Goal: Find specific fact: Find specific fact

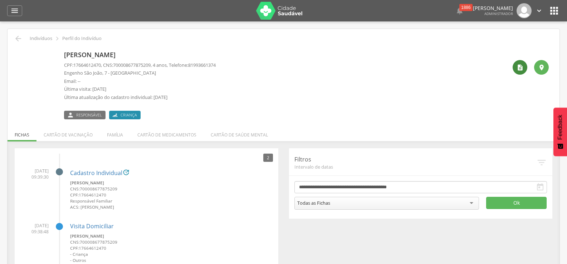
click at [518, 65] on icon "" at bounding box center [520, 67] width 7 height 7
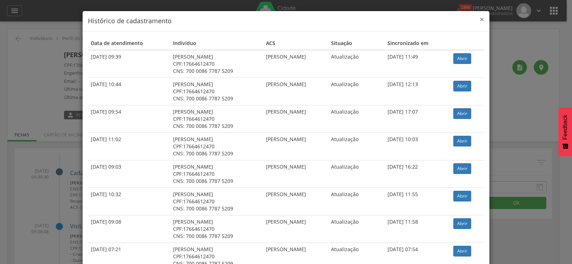
click at [480, 18] on span "×" at bounding box center [482, 19] width 4 height 10
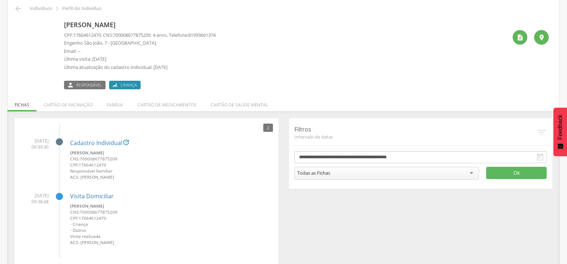
scroll to position [40, 0]
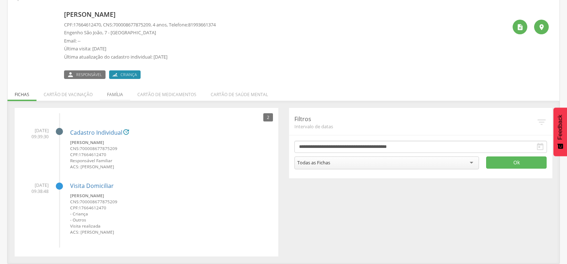
click at [113, 92] on li "Família" at bounding box center [115, 92] width 30 height 17
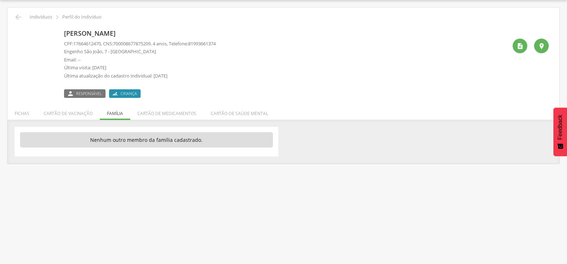
scroll to position [21, 0]
click at [18, 117] on li "Fichas" at bounding box center [22, 111] width 29 height 17
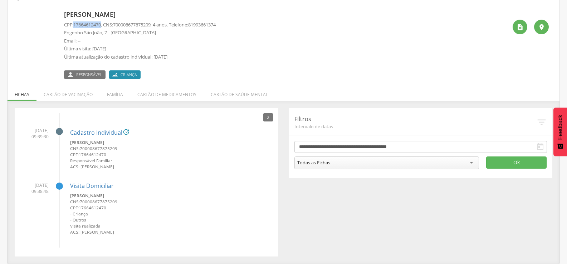
drag, startPoint x: 103, startPoint y: 24, endPoint x: 78, endPoint y: 24, distance: 25.4
click at [77, 24] on span "17664612470" at bounding box center [87, 24] width 28 height 6
click at [75, 24] on span "17664612470" at bounding box center [87, 24] width 28 height 6
drag, startPoint x: 75, startPoint y: 24, endPoint x: 103, endPoint y: 25, distance: 27.9
click at [101, 25] on span "17664612470" at bounding box center [87, 24] width 28 height 6
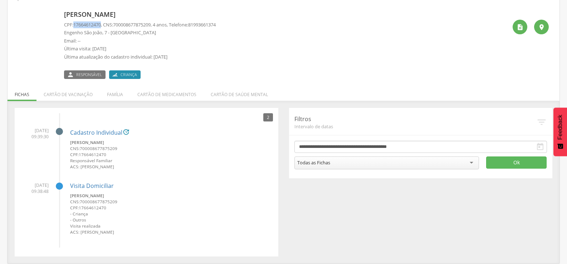
copy span "17664612470"
click at [293, 61] on div "Daviquilherme Alves de Lima CPF: 17664612470 , CNS: 700008677875209 , 4 anos, T…" at bounding box center [285, 43] width 443 height 71
click at [82, 74] on span "Responsável" at bounding box center [89, 75] width 26 height 6
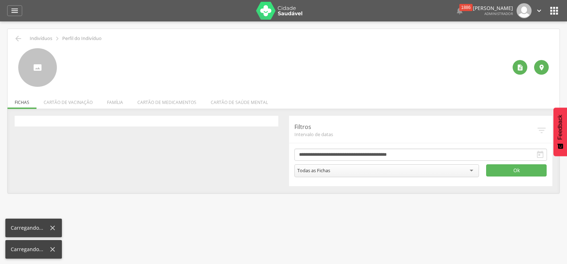
scroll to position [21, 0]
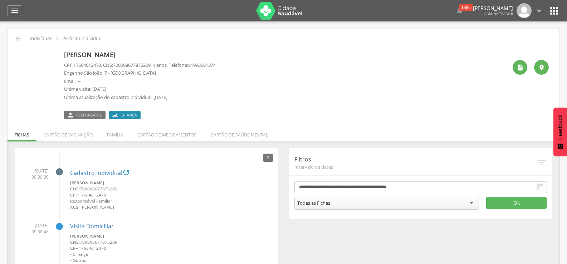
click at [554, 13] on icon "" at bounding box center [553, 10] width 11 height 11
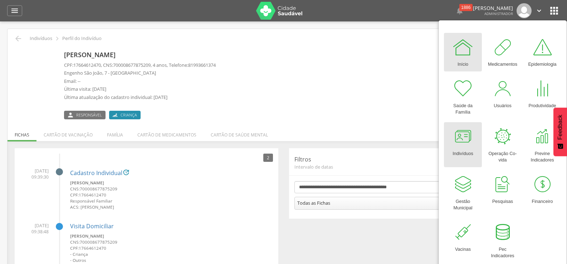
click at [463, 141] on div at bounding box center [462, 136] width 21 height 21
